Goal: Navigation & Orientation: Find specific page/section

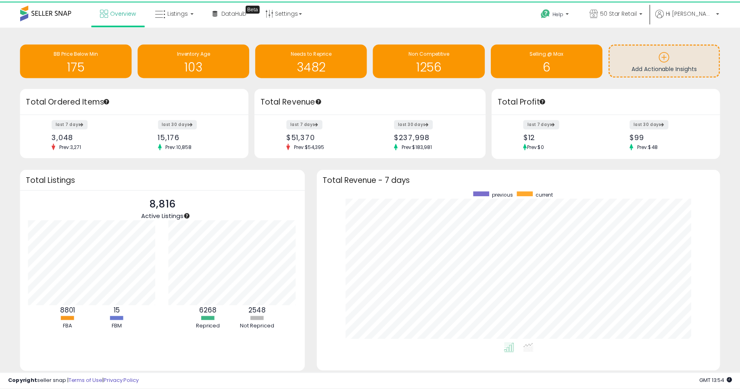
scroll to position [403094, 402859]
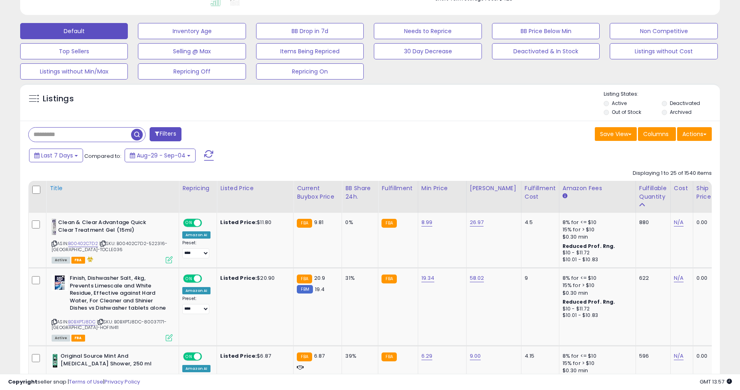
scroll to position [194, 0]
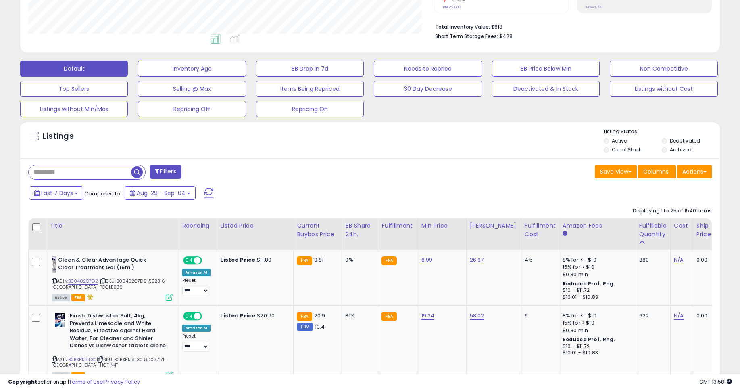
click at [208, 186] on button at bounding box center [209, 193] width 20 height 16
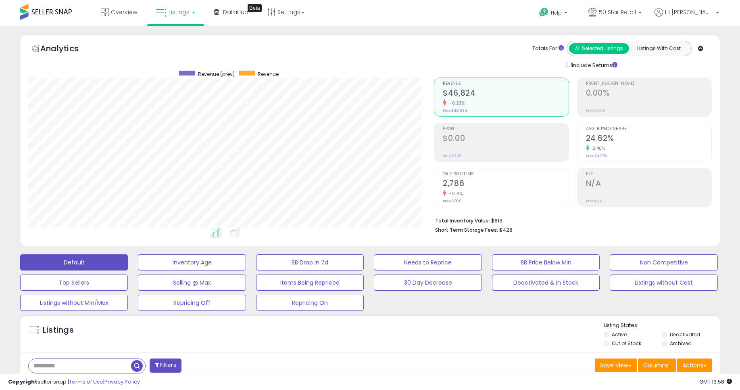
scroll to position [165, 406]
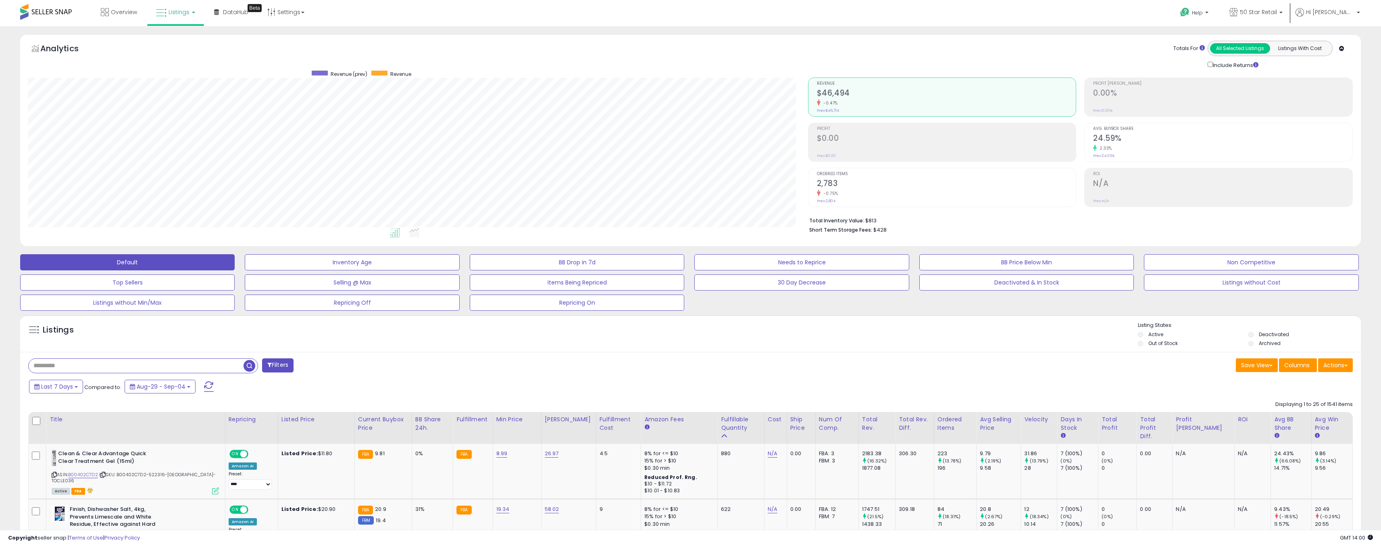
click at [904, 0] on div "Overview Listings DataHub Beta" at bounding box center [452, 17] width 917 height 34
